Goal: Information Seeking & Learning: Learn about a topic

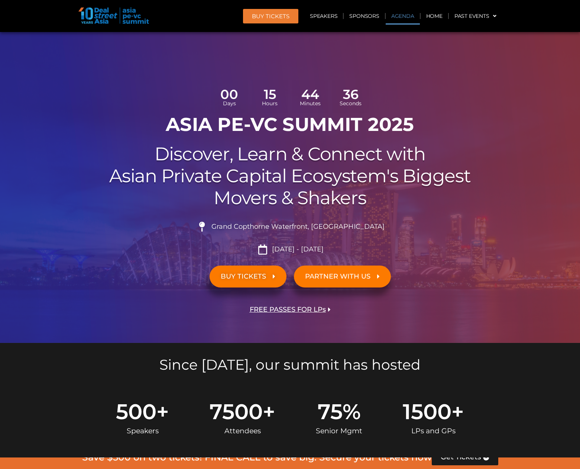
click at [396, 17] on link "Agenda" at bounding box center [403, 15] width 34 height 17
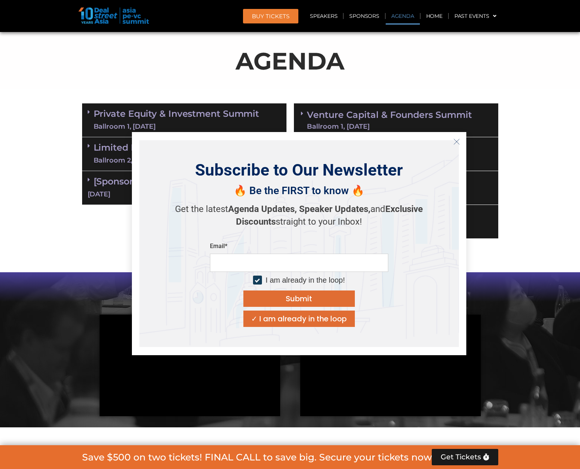
click at [219, 118] on link "Private Equity & Investment Summit Ballroom 1, [DATE]" at bounding box center [177, 120] width 166 height 22
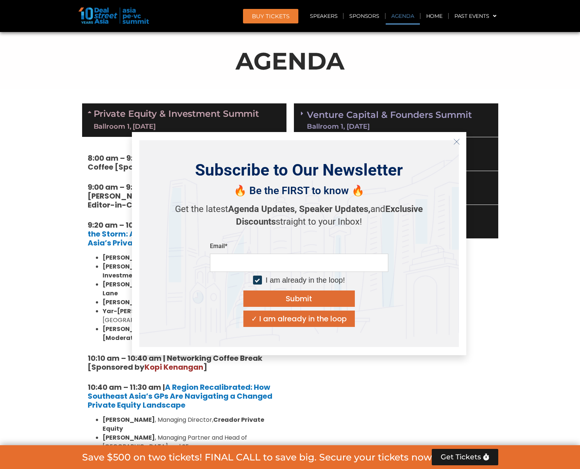
click at [459, 142] on icon "Close" at bounding box center [457, 141] width 7 height 7
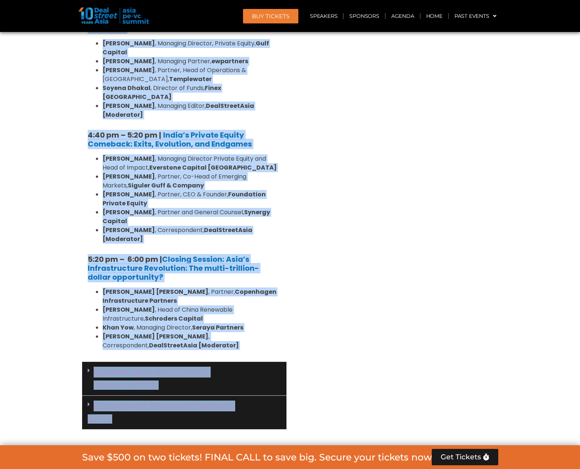
scroll to position [1500, 0]
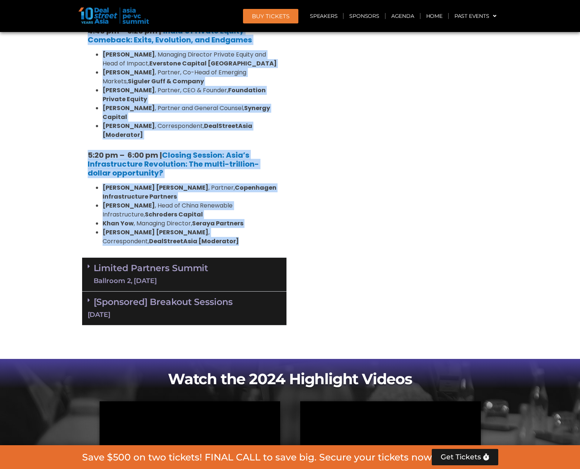
drag, startPoint x: 89, startPoint y: 156, endPoint x: 255, endPoint y: 126, distance: 168.4
drag, startPoint x: 255, startPoint y: 126, endPoint x: 211, endPoint y: 42, distance: 94.8
copy div "5:20 lo – 9:78 ip | Dolorsitamet & Consectetu Adipis [Elitseddo ei Temp Incidid…"
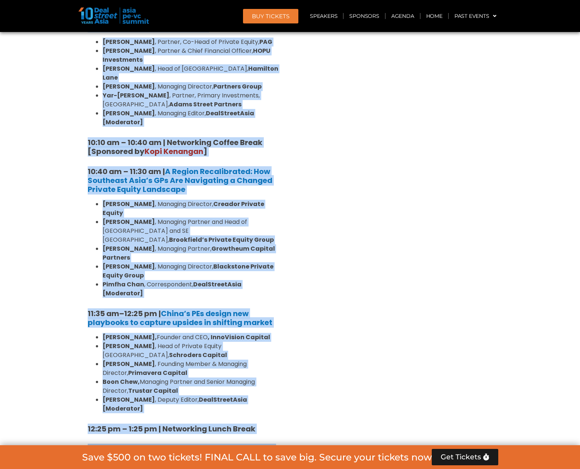
scroll to position [50, 0]
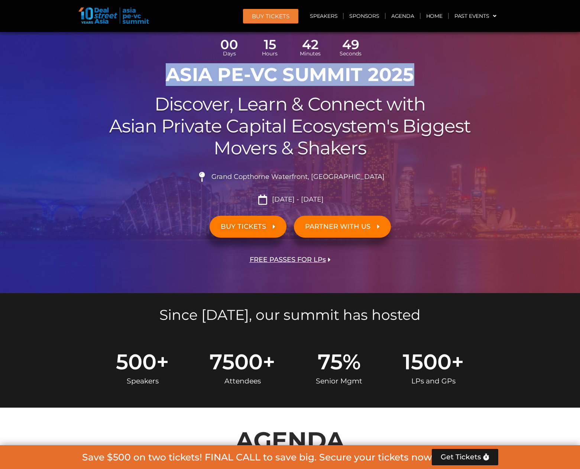
drag, startPoint x: 245, startPoint y: 77, endPoint x: 430, endPoint y: 77, distance: 185.2
click at [430, 77] on h1 "ASIA PE-VC Summit 2025" at bounding box center [290, 75] width 416 height 22
copy h1 "ASIA PE-VC Summit 2025"
click at [402, 17] on link "Agenda" at bounding box center [403, 15] width 34 height 17
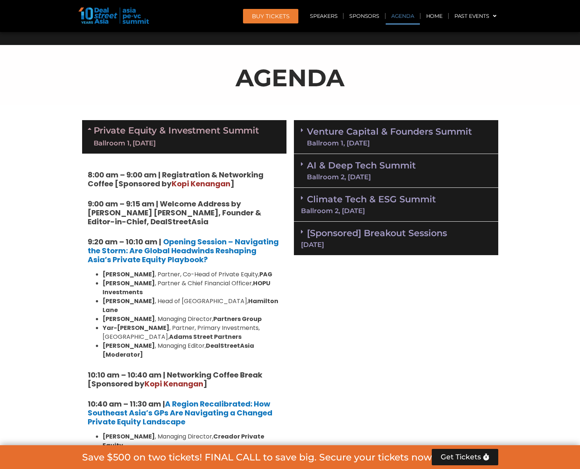
scroll to position [429, 0]
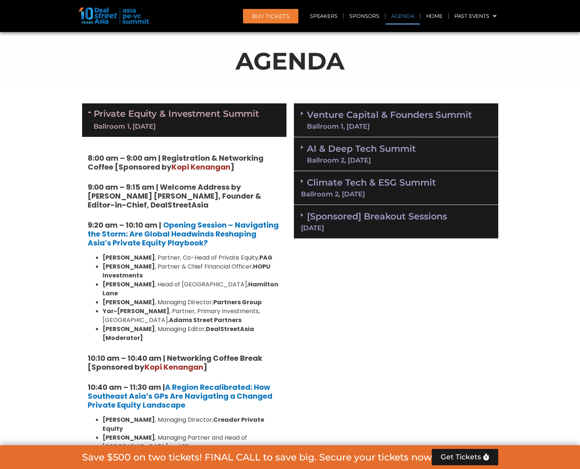
click at [376, 120] on link "Venture Capital & Founders​ Summit Ballroom 1, [DATE]" at bounding box center [389, 119] width 165 height 19
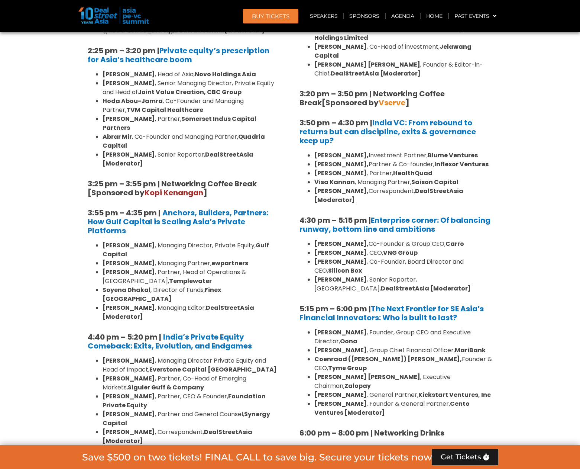
scroll to position [1262, 0]
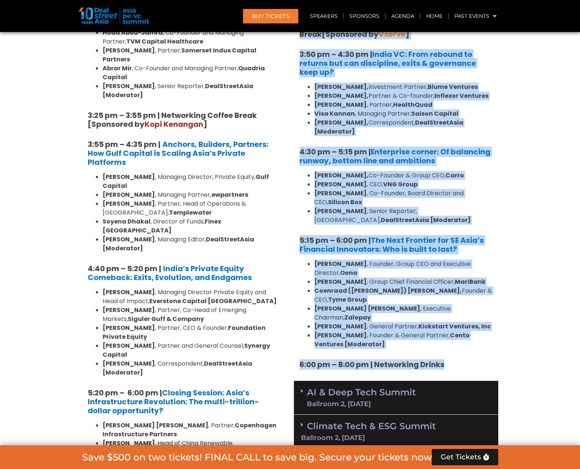
drag, startPoint x: 302, startPoint y: 155, endPoint x: 451, endPoint y: 306, distance: 212.7
copy div "1:04 lo – 0:29 ip | Dolorsitamet & Consectetu Adipis [Elitseddo ei Tempor ] 1:4…"
